Goal: Check status

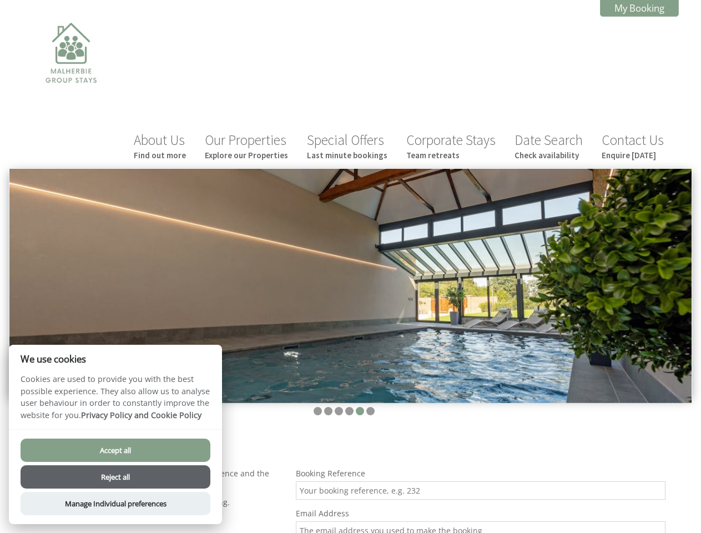
click at [350, 266] on img at bounding box center [350, 286] width 682 height 234
click at [350, 242] on img at bounding box center [350, 286] width 682 height 234
click at [317, 407] on li at bounding box center [317, 411] width 8 height 8
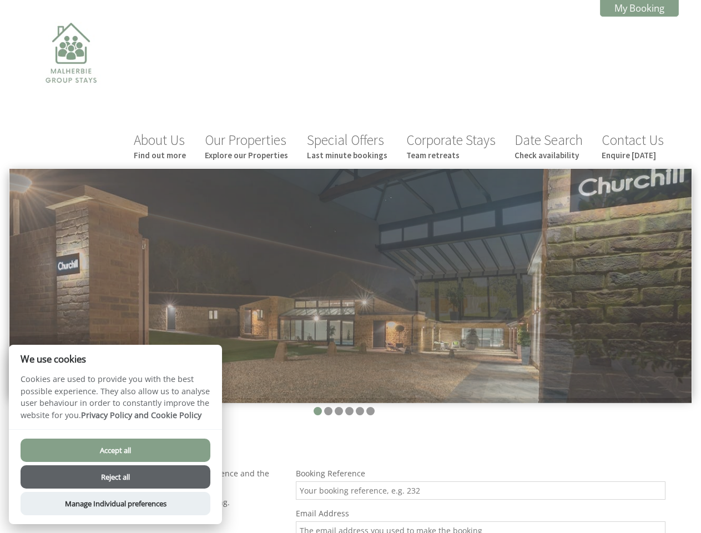
click at [328, 407] on li at bounding box center [328, 411] width 8 height 8
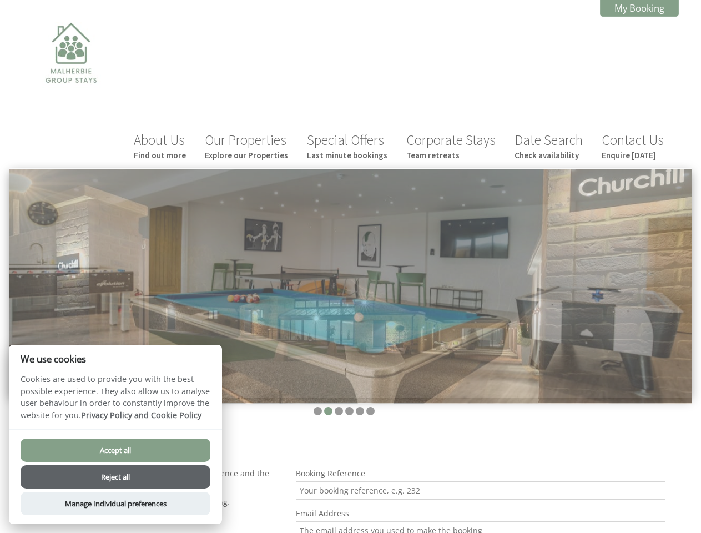
click at [338, 407] on li at bounding box center [339, 411] width 8 height 8
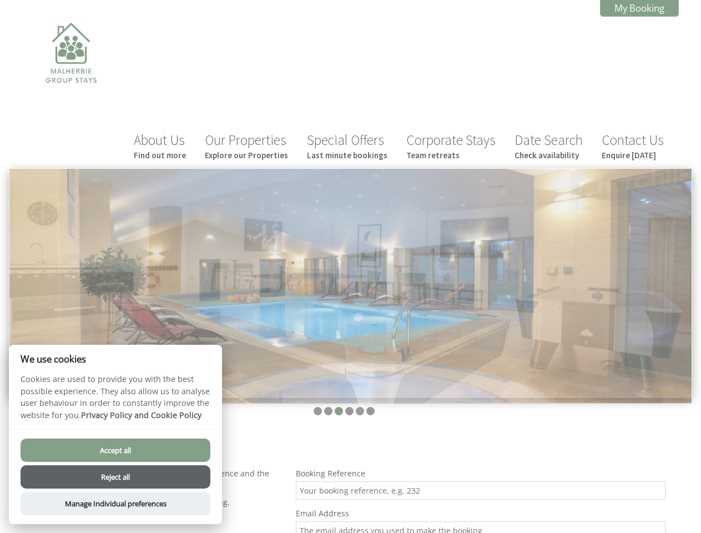
click at [349, 407] on li at bounding box center [349, 411] width 8 height 8
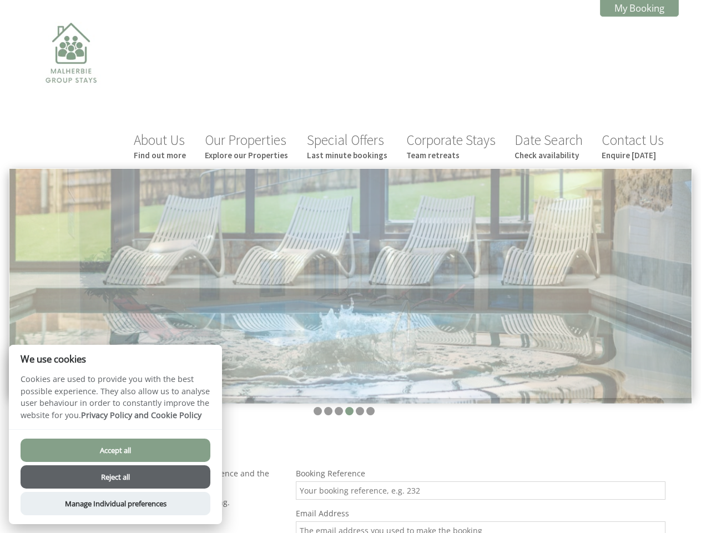
click at [360, 407] on li at bounding box center [360, 411] width 8 height 8
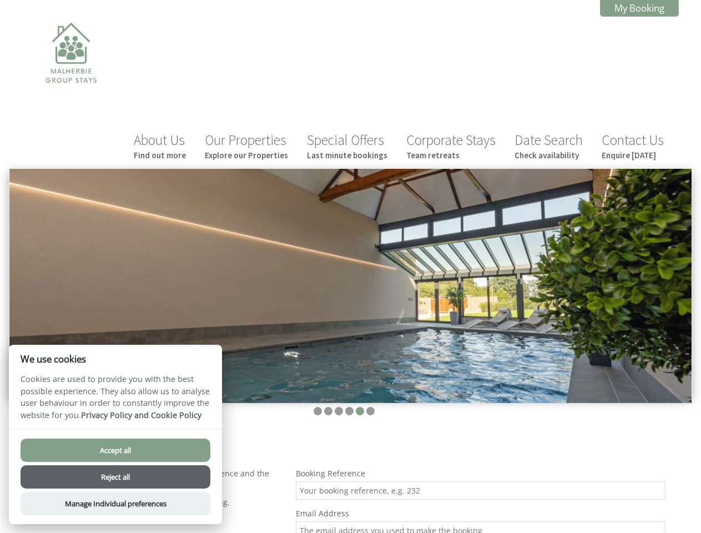
click at [370, 407] on li at bounding box center [370, 411] width 8 height 8
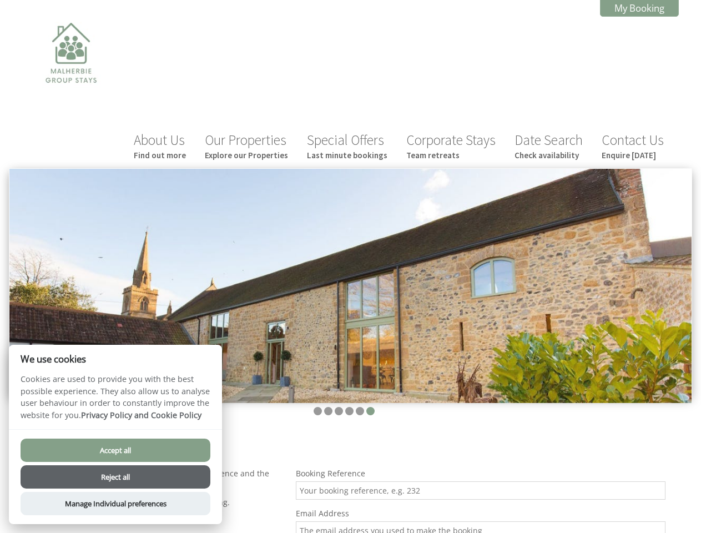
click at [115, 450] on button "Accept all" at bounding box center [116, 449] width 190 height 23
